Goal: Transaction & Acquisition: Purchase product/service

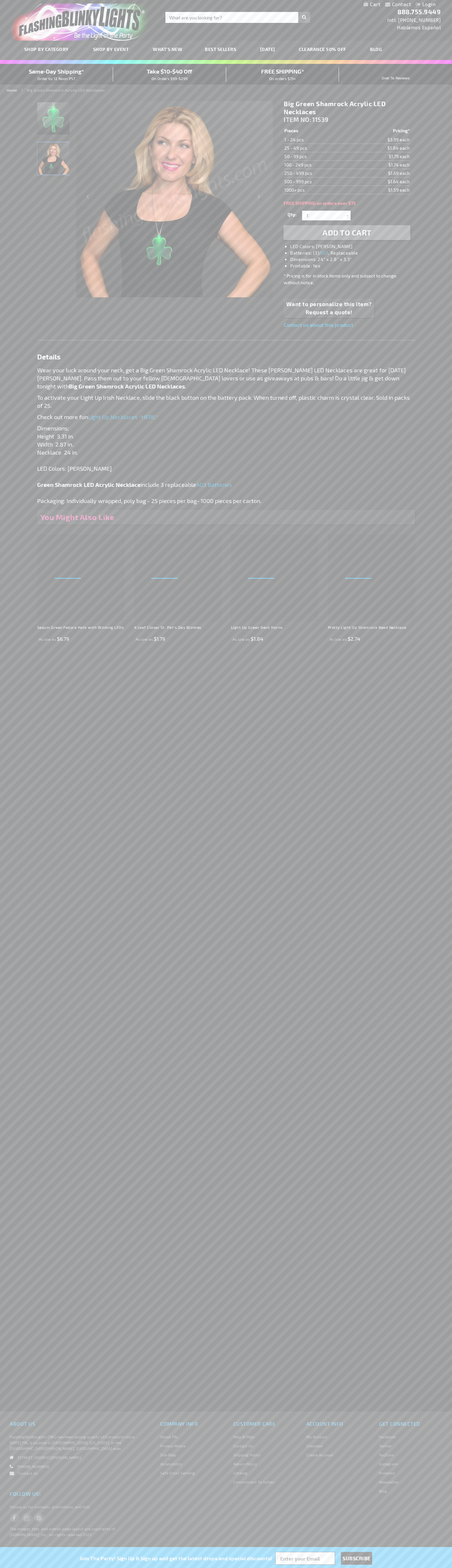
click at [347, 108] on h1 "Big Green Shamrock Acrylic LED Necklaces" at bounding box center [346, 108] width 126 height 16
click at [347, 233] on span "Add to Cart" at bounding box center [347, 232] width 49 height 9
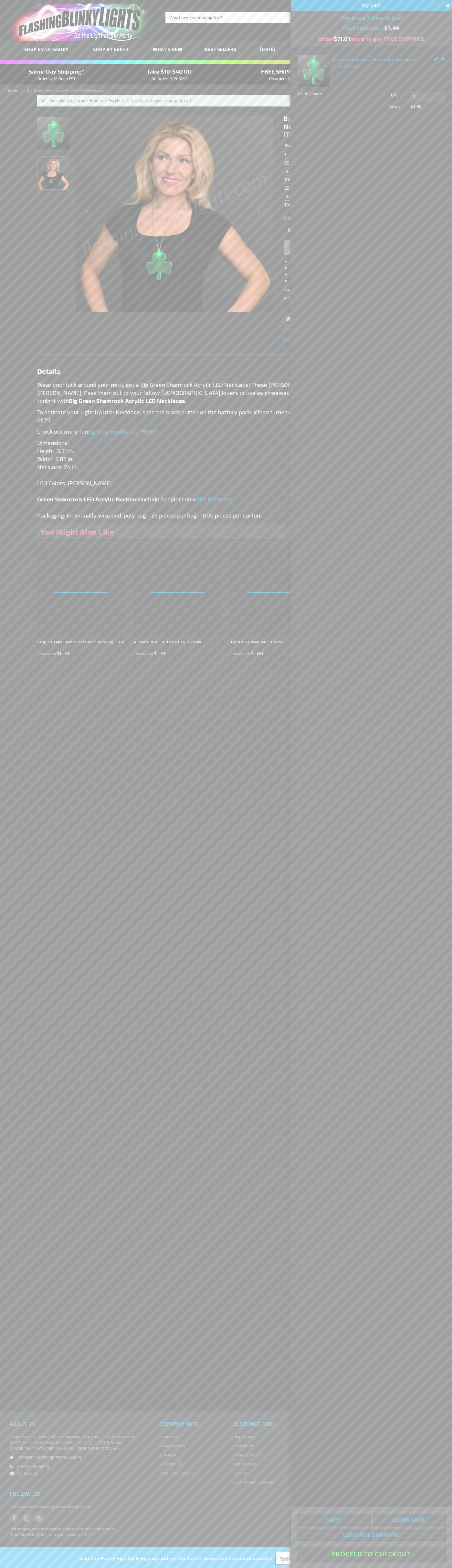
click at [371, 1554] on button "Proceed To Checkout" at bounding box center [371, 1554] width 148 height 15
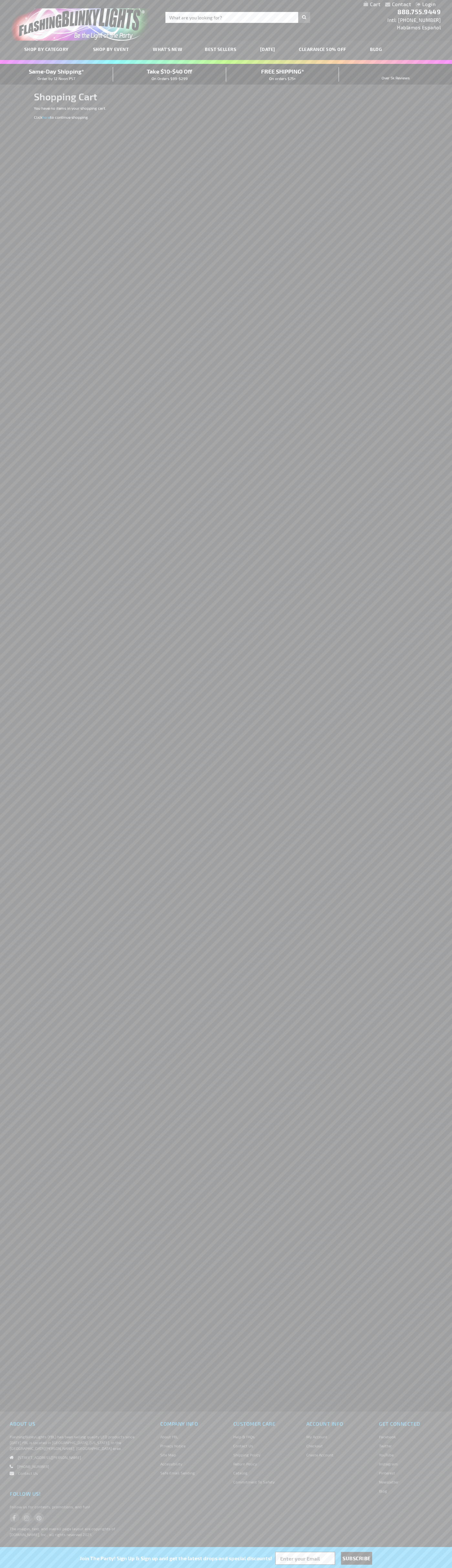
click at [57, 74] on span "Same-Day Shipping*" at bounding box center [56, 71] width 55 height 7
click at [369, 12] on div "Toggle Nav Search Search × Search 888.755.9449 Intl: 818-753-8303 Hablamos Espa…" at bounding box center [226, 20] width 452 height 41
click at [435, 741] on div "Contact Compare Products Login Skip to Content My Cart My Cart Close You have n…" at bounding box center [226, 784] width 452 height 1568
click at [21, 1567] on html "The store will not work correctly when cookies are disabled. Contact Compare Pr…" at bounding box center [226, 784] width 452 height 1568
click at [28, 1567] on html "The store will not work correctly when cookies are disabled. Contact Compare Pr…" at bounding box center [226, 784] width 452 height 1568
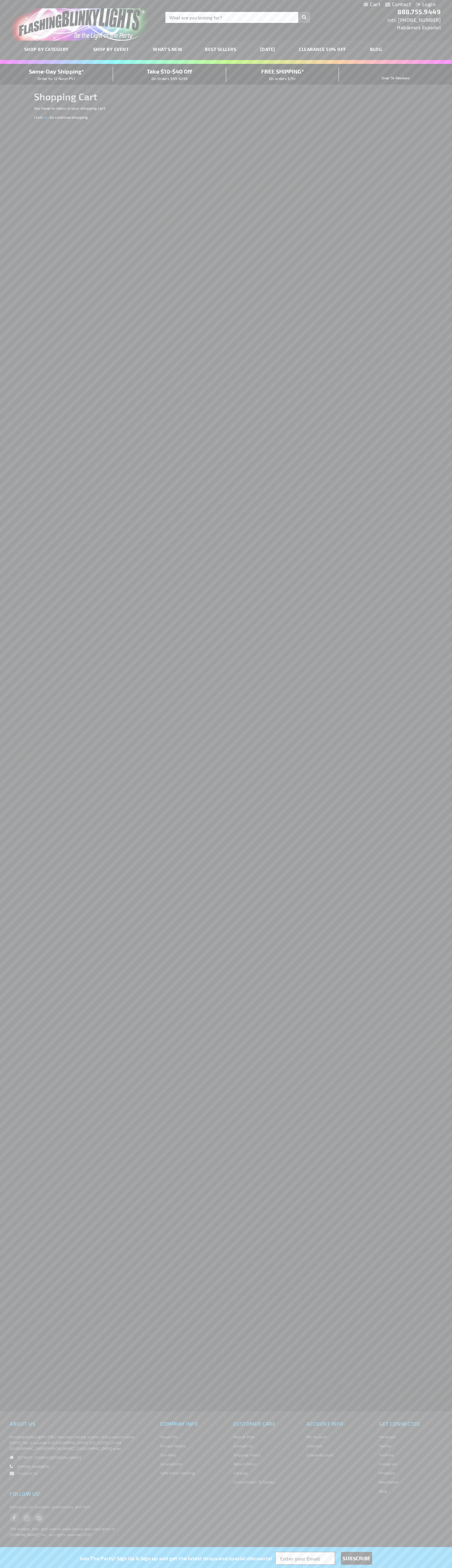
click at [57, 74] on span "Same-Day Shipping*" at bounding box center [56, 71] width 55 height 7
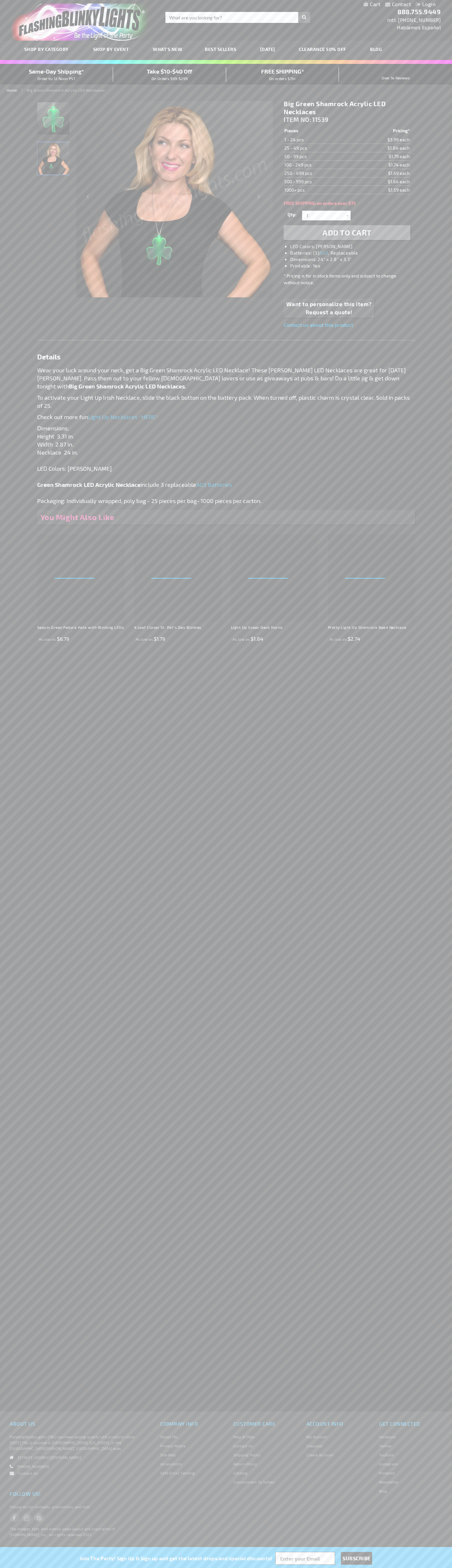
click at [347, 108] on h1 "Big Green Shamrock Acrylic LED Necklaces" at bounding box center [346, 108] width 126 height 16
